Goal: Task Accomplishment & Management: Manage account settings

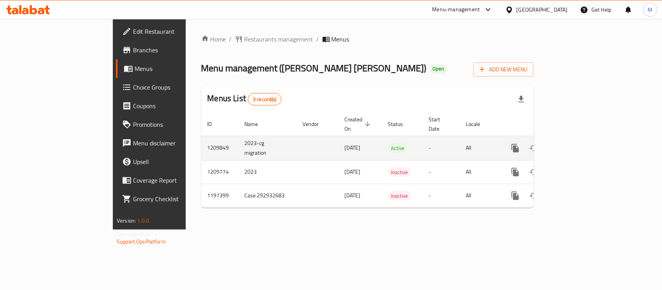
click at [576, 143] on icon "enhanced table" at bounding box center [570, 147] width 9 height 9
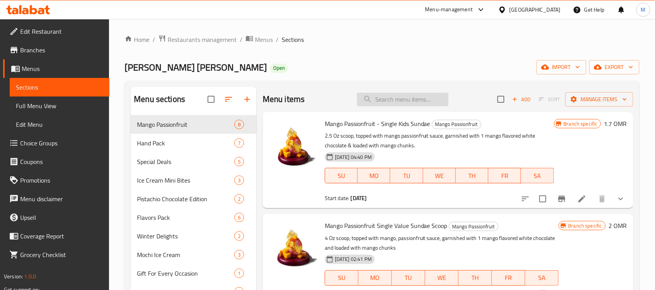
click at [408, 98] on input "search" at bounding box center [403, 100] width 92 height 14
paste input "Churros Single Kids Sundae"
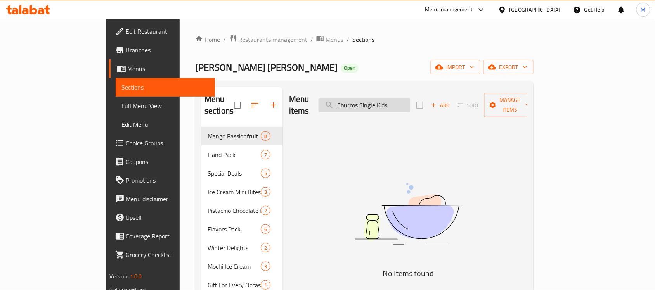
click at [375, 100] on input "Churros Single Kids" at bounding box center [364, 105] width 92 height 14
click at [410, 98] on input "Churros Single Kids" at bounding box center [364, 105] width 92 height 14
click at [410, 100] on input "Churros Single" at bounding box center [364, 105] width 92 height 14
drag, startPoint x: 410, startPoint y: 102, endPoint x: 396, endPoint y: 103, distance: 13.6
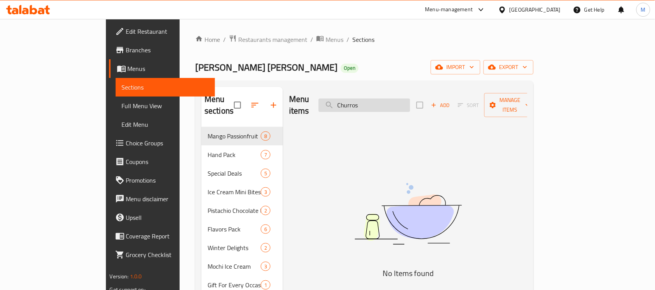
click at [396, 103] on input "Churros" at bounding box center [364, 105] width 92 height 14
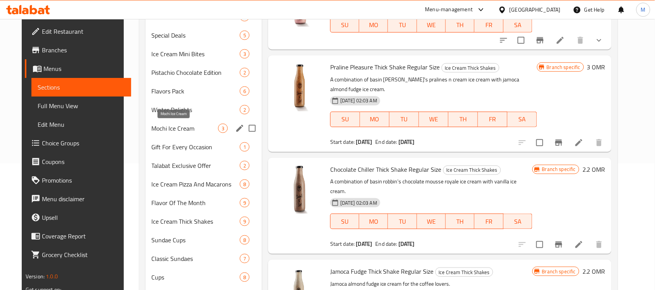
scroll to position [39, 0]
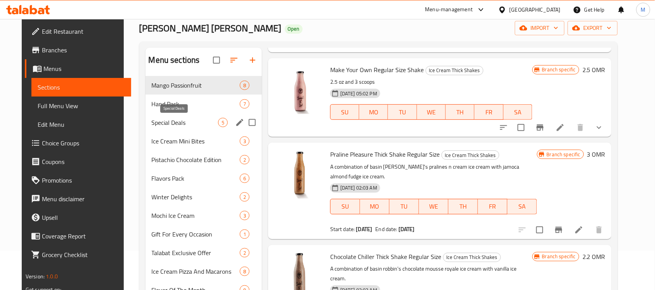
type input "regular"
click at [177, 125] on span "Special Deals" at bounding box center [185, 122] width 66 height 9
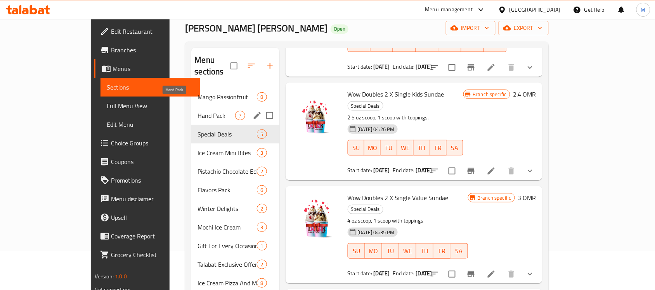
click at [197, 111] on span "Hand Pack" at bounding box center [216, 115] width 38 height 9
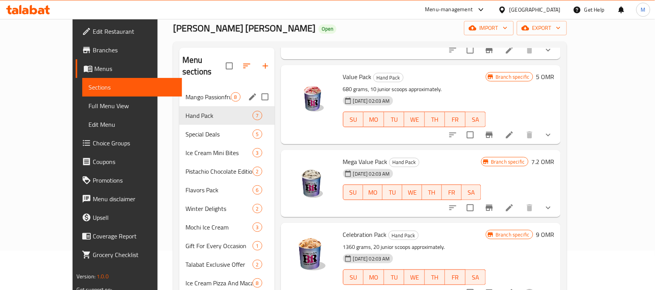
click at [179, 90] on div "Mango Passionfruit 8" at bounding box center [226, 97] width 95 height 19
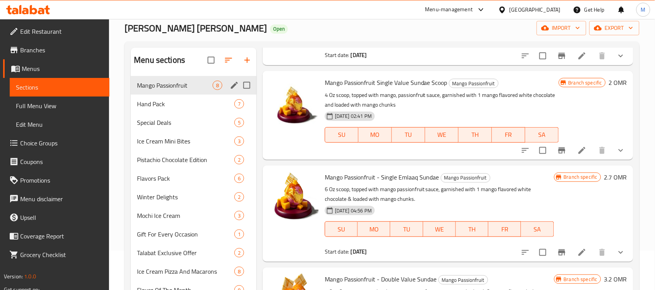
click at [169, 115] on div "Special Deals 5" at bounding box center [194, 122] width 126 height 19
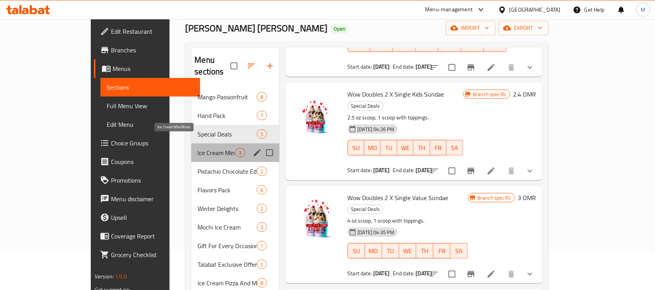
click at [197, 148] on span "Ice Cream Mini Bites" at bounding box center [216, 152] width 38 height 9
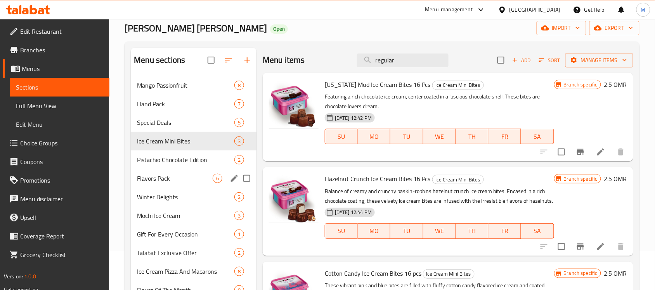
click at [174, 171] on div "Flavors Pack 6" at bounding box center [194, 178] width 126 height 19
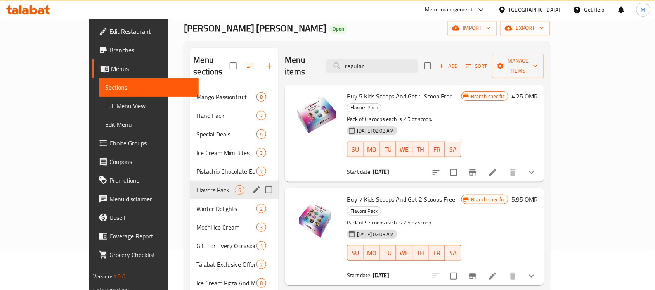
click at [190, 147] on div "Ice Cream Mini Bites 3" at bounding box center [234, 152] width 88 height 19
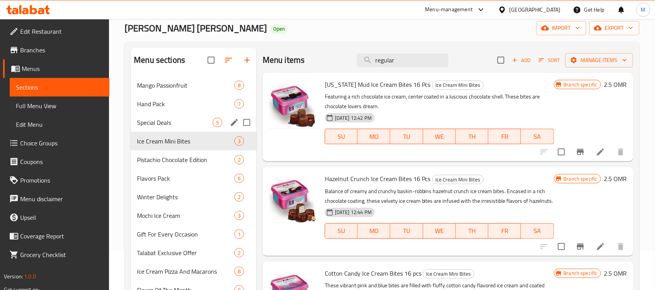
click at [161, 112] on div "Hand Pack 7" at bounding box center [194, 104] width 126 height 19
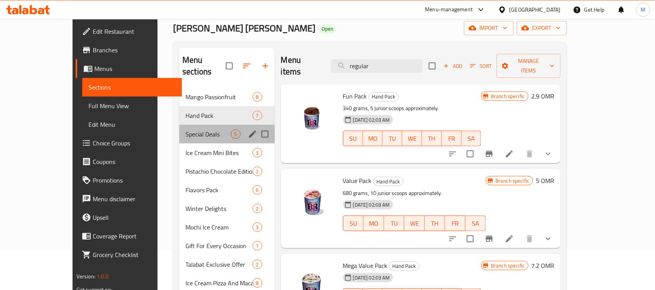
click at [179, 129] on div "Special Deals 5" at bounding box center [226, 134] width 95 height 19
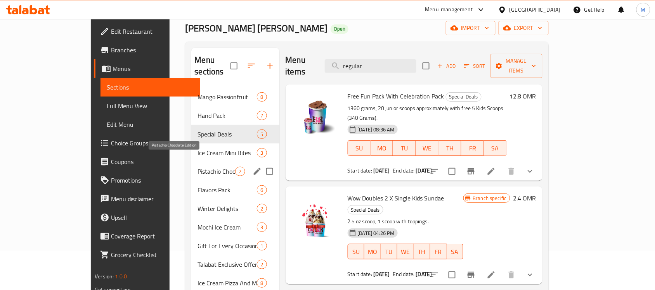
click at [197, 167] on span "Pistachio Chocolate Edition" at bounding box center [216, 171] width 38 height 9
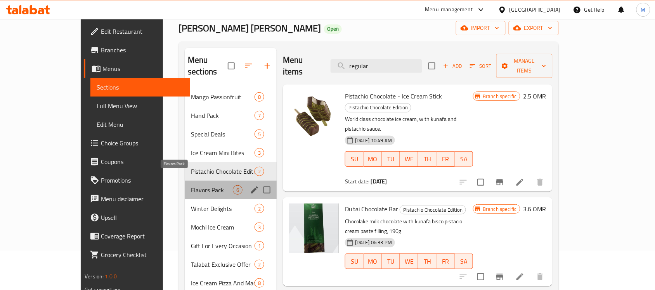
click at [191, 185] on span "Flavors Pack" at bounding box center [212, 189] width 42 height 9
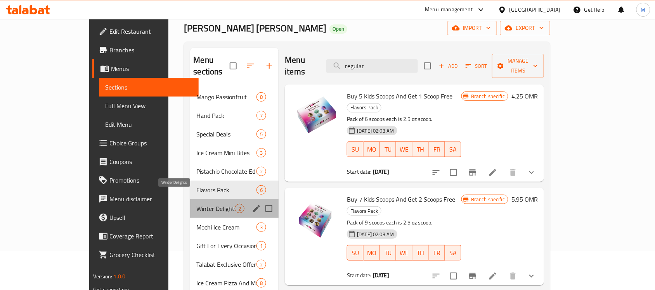
click at [196, 204] on span "Winter Delights" at bounding box center [215, 208] width 38 height 9
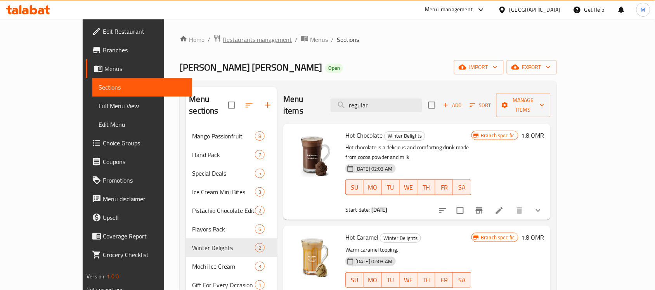
click at [223, 37] on span "Restaurants management" at bounding box center [257, 39] width 69 height 9
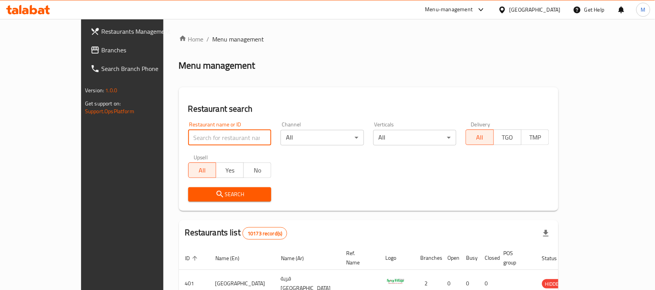
click at [192, 138] on input "search" at bounding box center [229, 138] width 83 height 16
paste input "9772"
type input "9772"
click at [194, 193] on span "Search" at bounding box center [229, 195] width 71 height 10
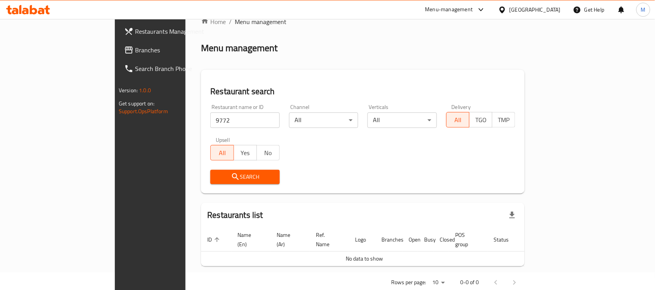
scroll to position [26, 0]
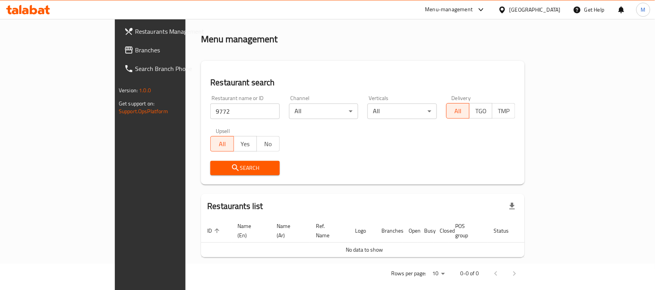
click at [553, 12] on div "[GEOGRAPHIC_DATA]" at bounding box center [534, 9] width 51 height 9
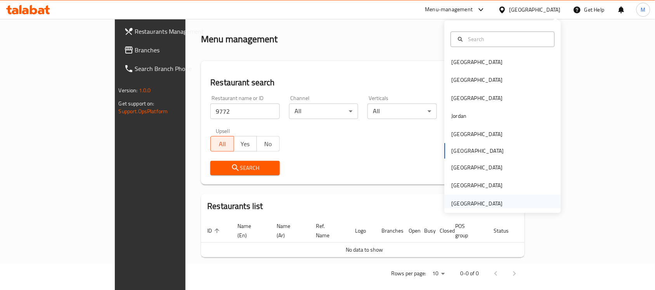
click at [475, 205] on div "[GEOGRAPHIC_DATA]" at bounding box center [476, 203] width 51 height 9
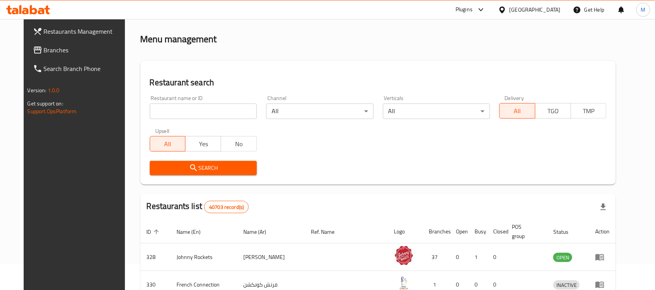
click at [158, 111] on input "search" at bounding box center [203, 112] width 107 height 16
paste input "9772"
type input "9772"
click at [156, 168] on span "Search" at bounding box center [203, 168] width 95 height 10
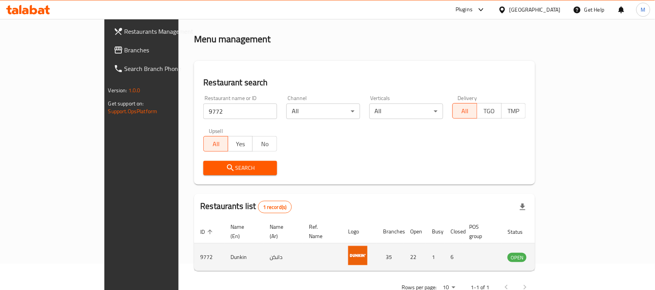
click at [557, 252] on icon "enhanced table" at bounding box center [552, 256] width 9 height 9
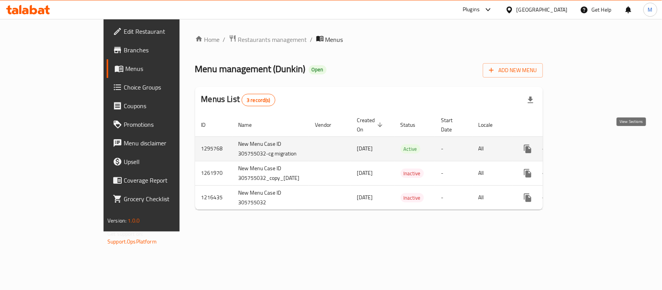
click at [588, 144] on icon "enhanced table" at bounding box center [583, 148] width 9 height 9
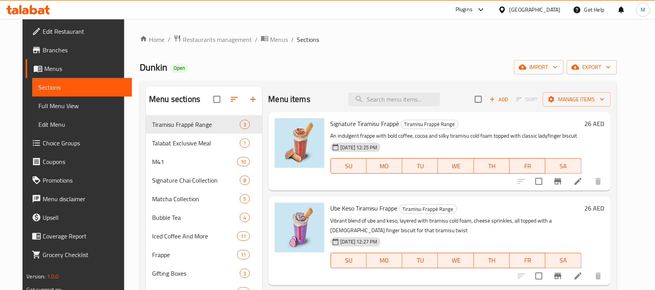
click at [392, 109] on div "Menu items Add Sort Manage items" at bounding box center [439, 99] width 342 height 25
click at [396, 101] on input "search" at bounding box center [394, 100] width 92 height 14
paste input "Hazelnut Ground Coffee"
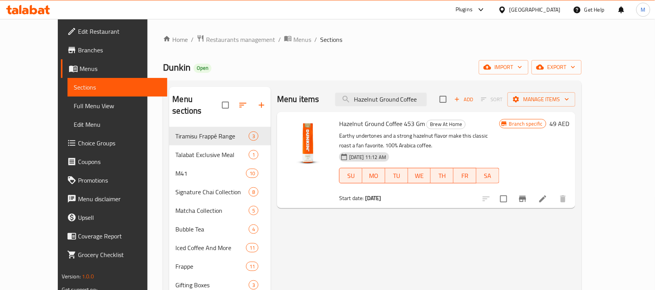
type input "Hazelnut Ground Coffee"
click at [526, 201] on icon "Branch-specific-item" at bounding box center [522, 199] width 7 height 6
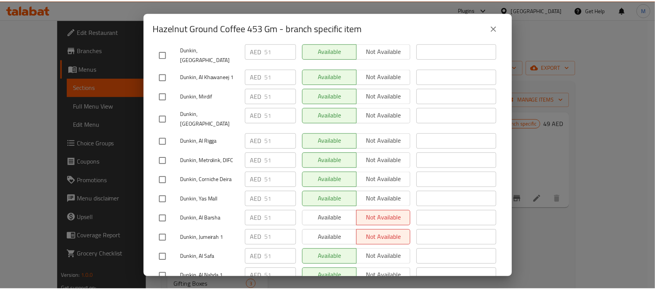
scroll to position [671, 0]
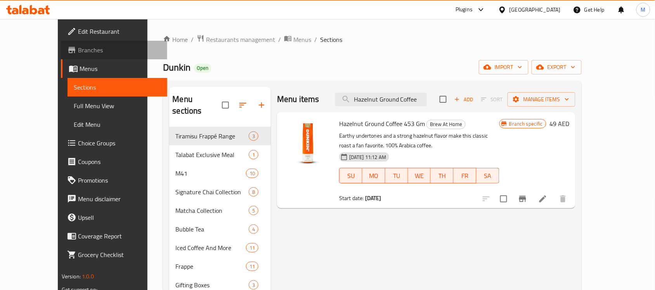
click at [78, 54] on span "Branches" at bounding box center [119, 49] width 83 height 9
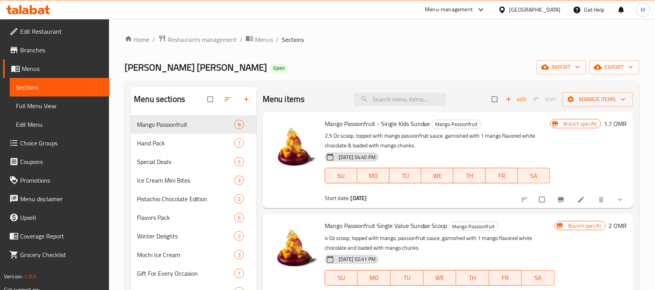
click at [55, 52] on span "Branches" at bounding box center [61, 49] width 83 height 9
